Goal: Check status: Check status

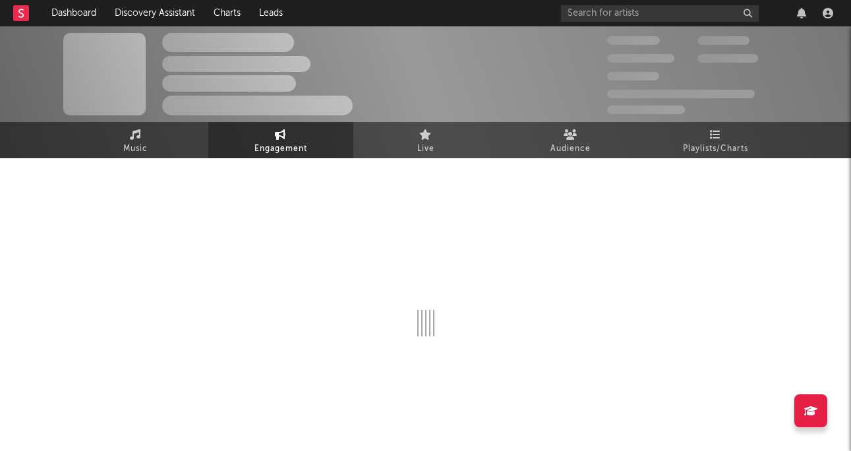
select select "1m"
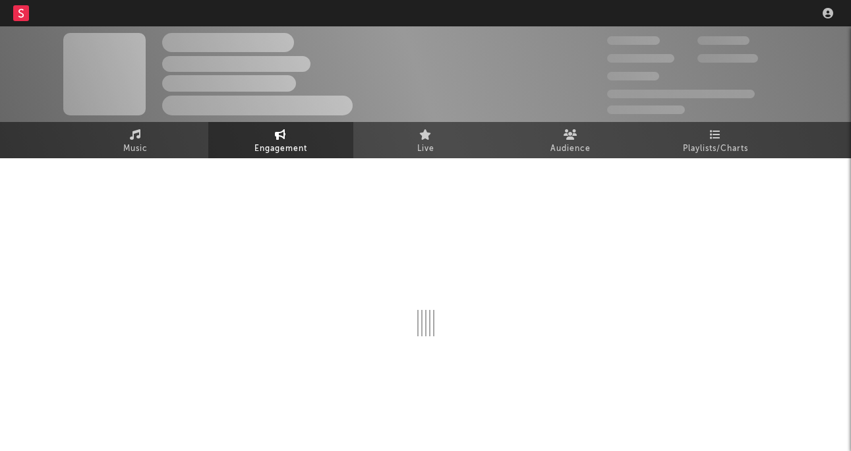
select select "1m"
